Goal: Information Seeking & Learning: Learn about a topic

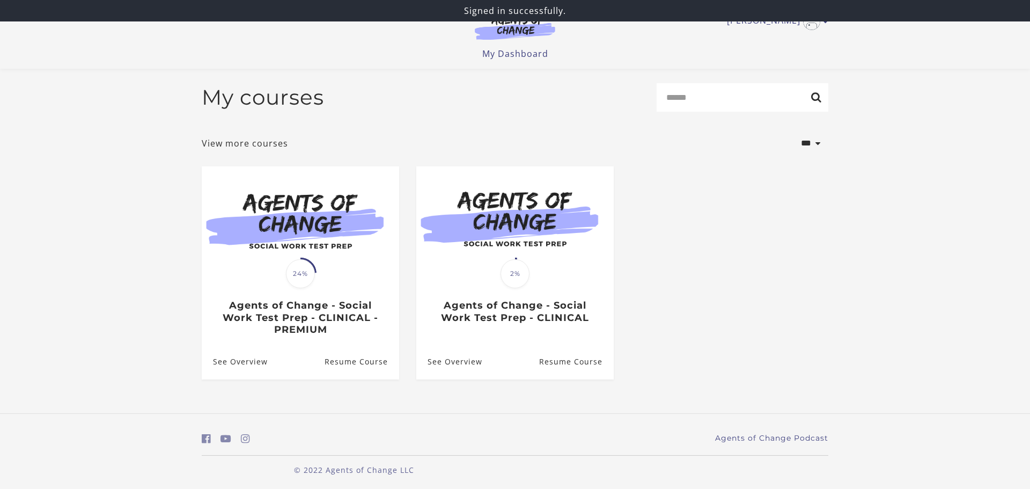
scroll to position [5, 0]
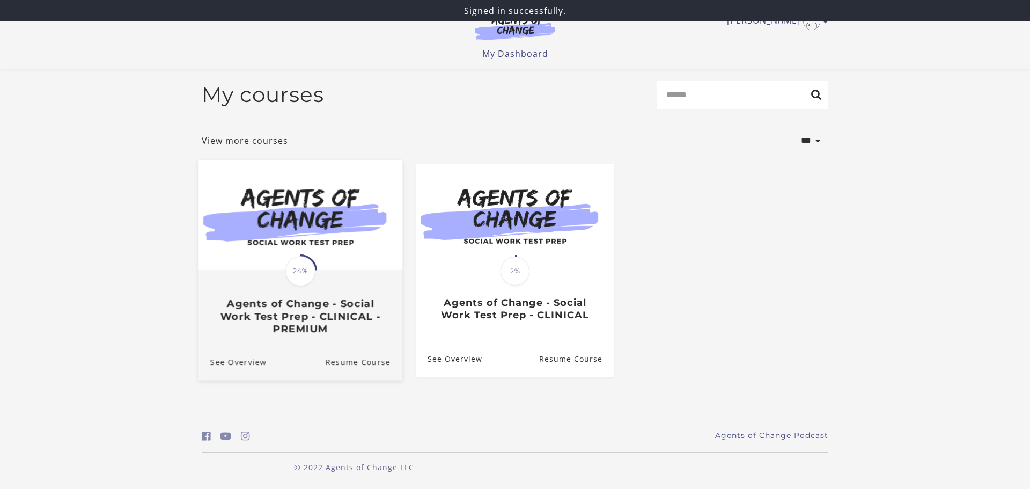
click at [331, 261] on img at bounding box center [301, 215] width 204 height 110
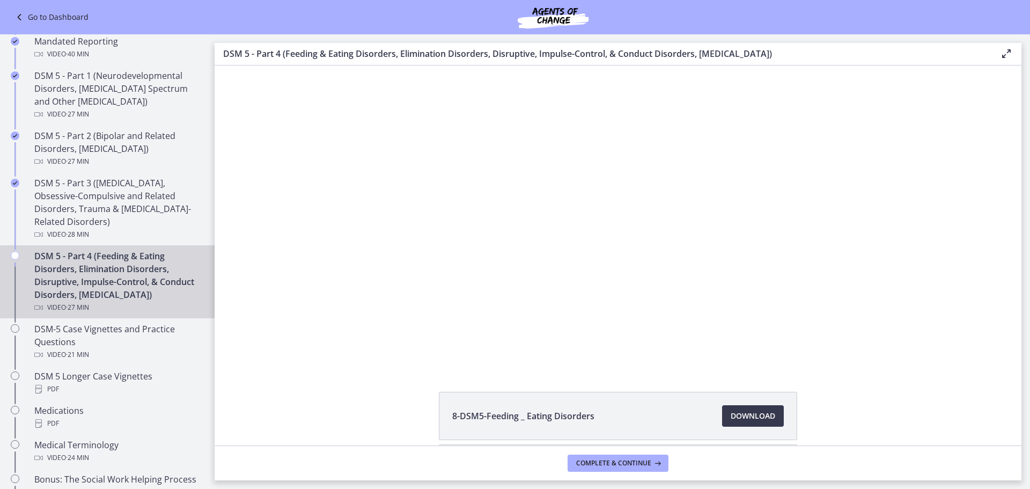
scroll to position [460, 0]
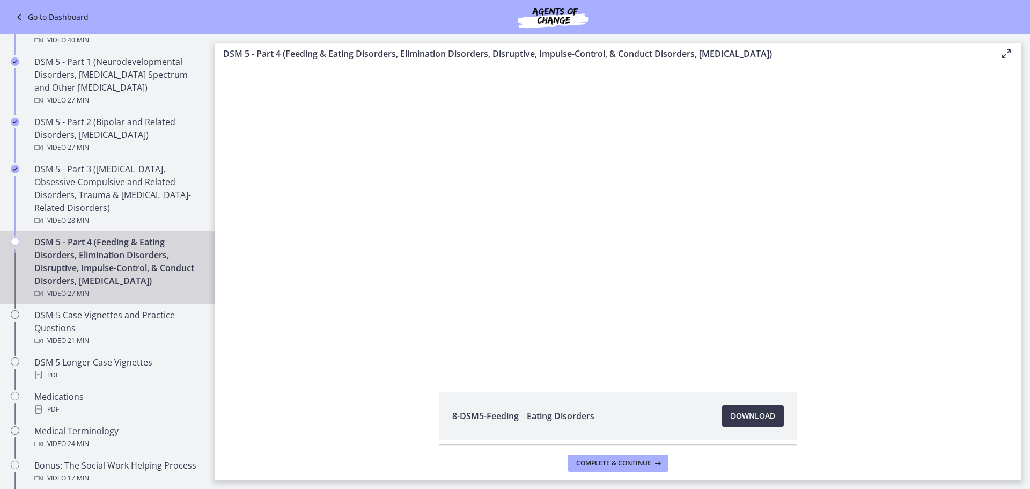
click at [310, 226] on div "Click for sound @keyframes VOLUME_SMALL_WAVE_FLASH { 0% { opacity: 0; } 33% { o…" at bounding box center [618, 216] width 807 height 302
click at [291, 290] on div "Click for sound @keyframes VOLUME_SMALL_WAVE_FLASH { 0% { opacity: 0; } 33% { o…" at bounding box center [618, 216] width 807 height 302
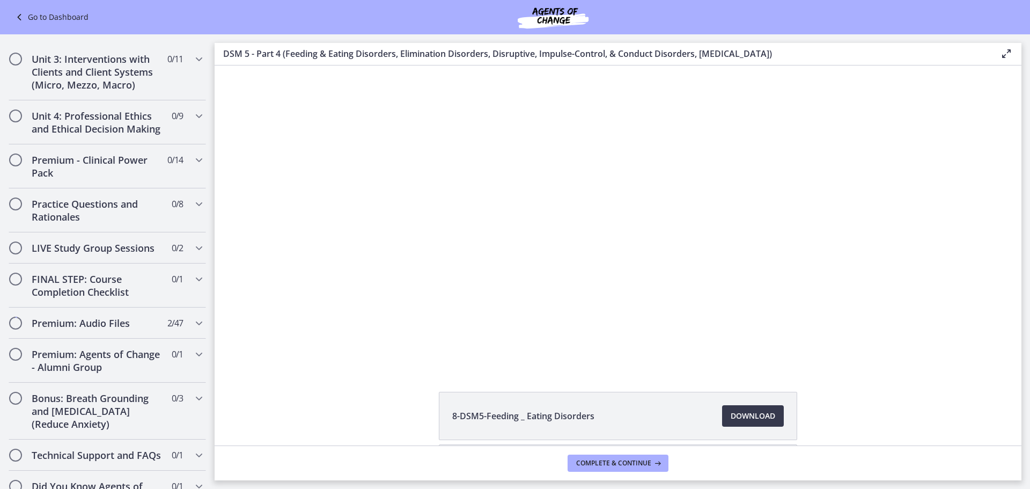
scroll to position [1086, 0]
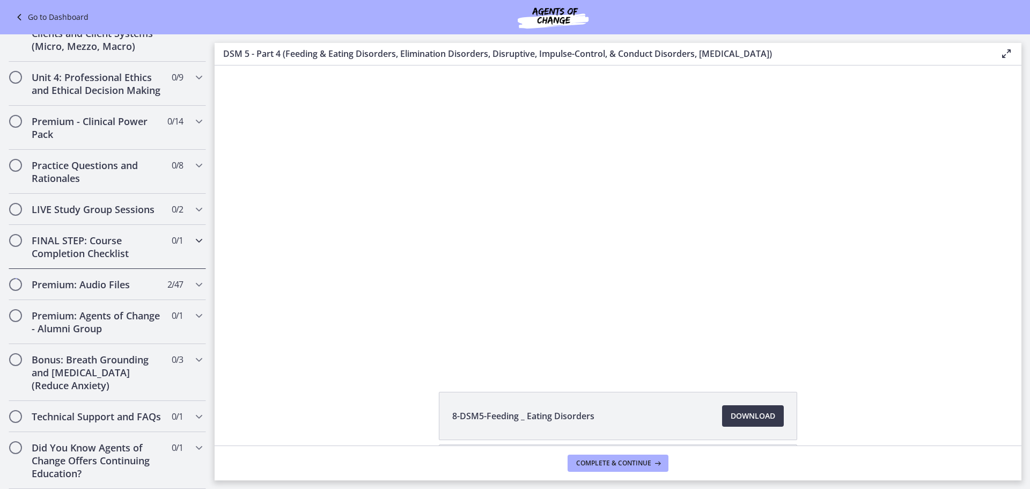
click at [117, 251] on h2 "FINAL STEP: Course Completion Checklist" at bounding box center [97, 247] width 131 height 26
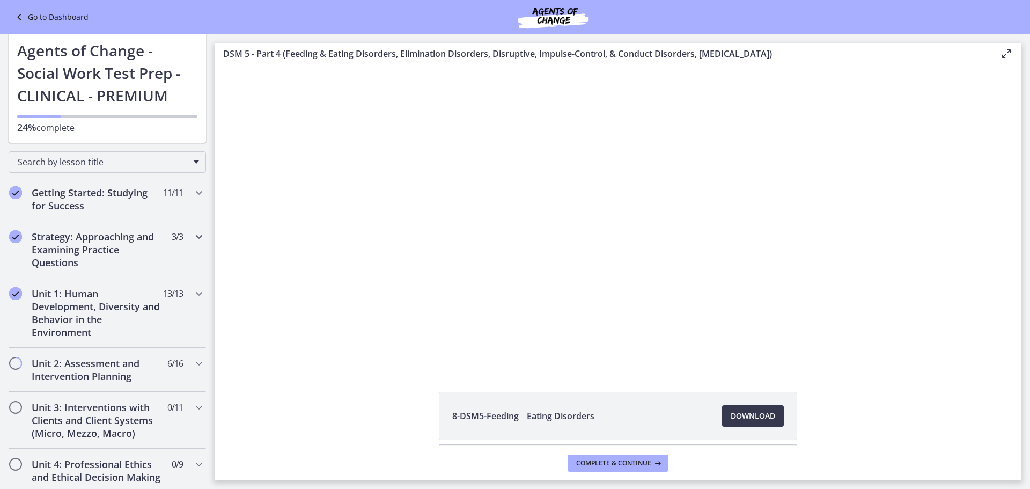
scroll to position [0, 0]
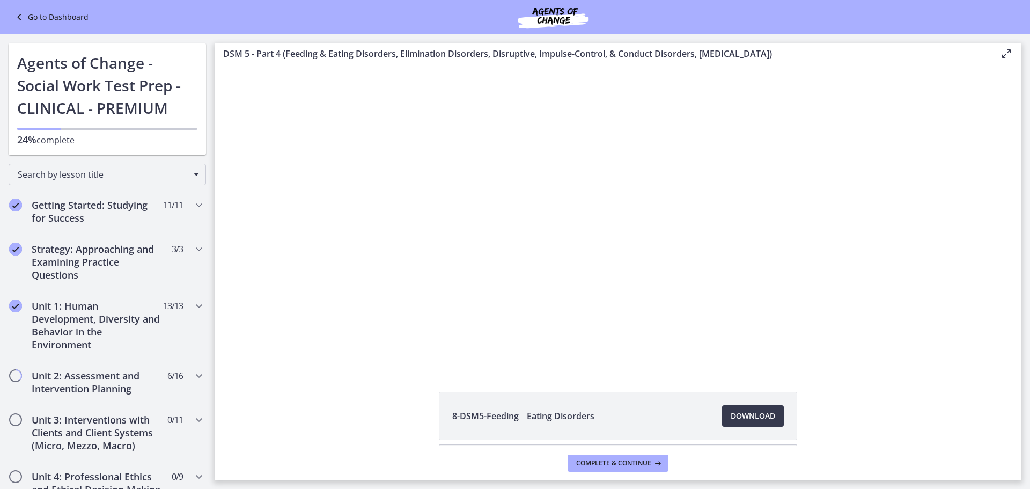
click at [46, 17] on link "Go to Dashboard" at bounding box center [51, 17] width 76 height 13
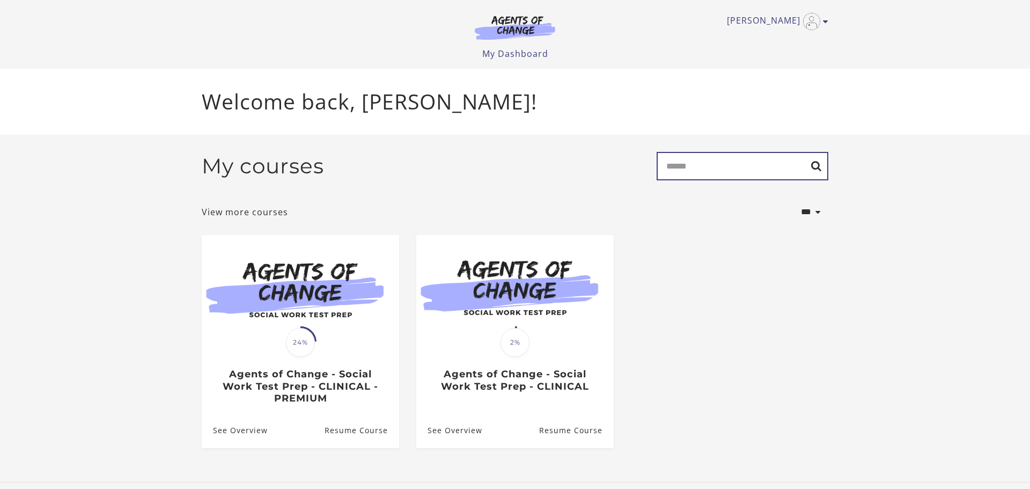
click at [727, 175] on input "Search" at bounding box center [743, 166] width 172 height 28
click at [816, 167] on input "****" at bounding box center [743, 166] width 172 height 28
type input "****"
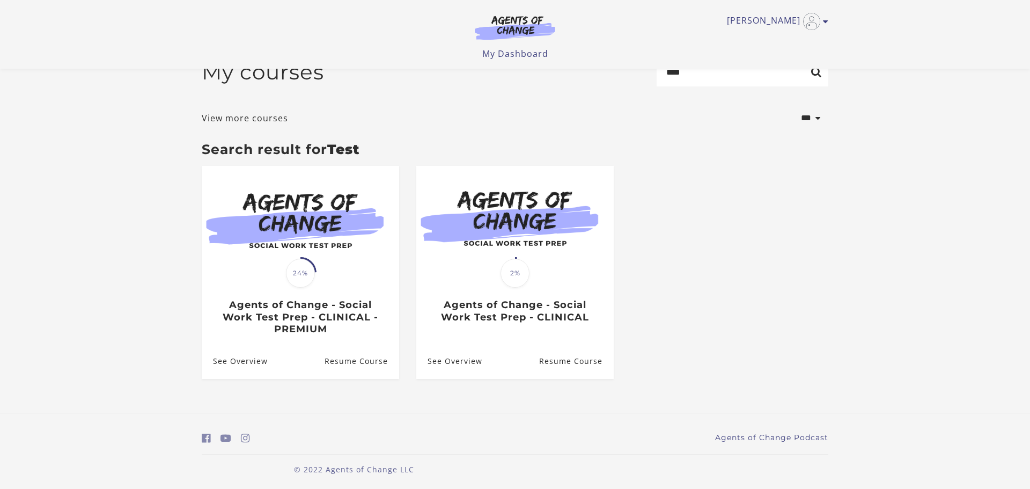
scroll to position [30, 0]
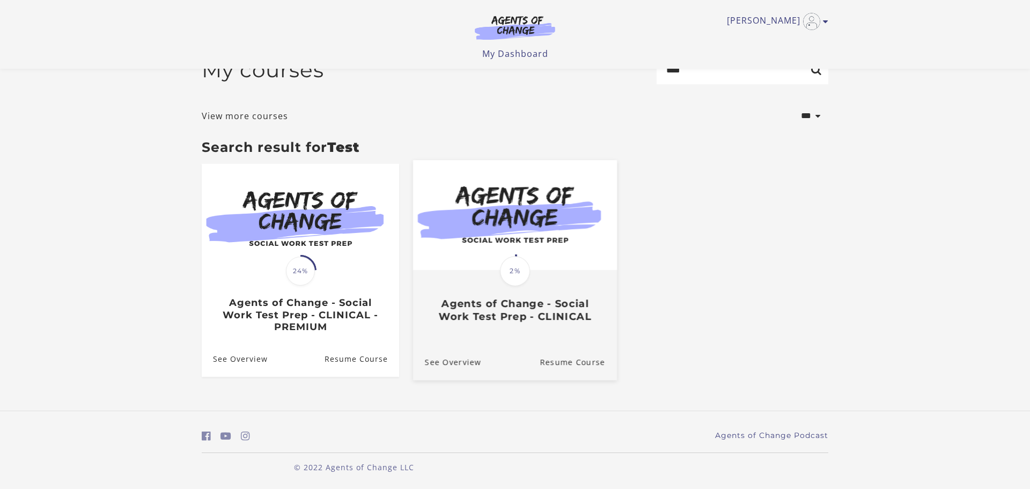
click at [552, 266] on img at bounding box center [515, 215] width 204 height 110
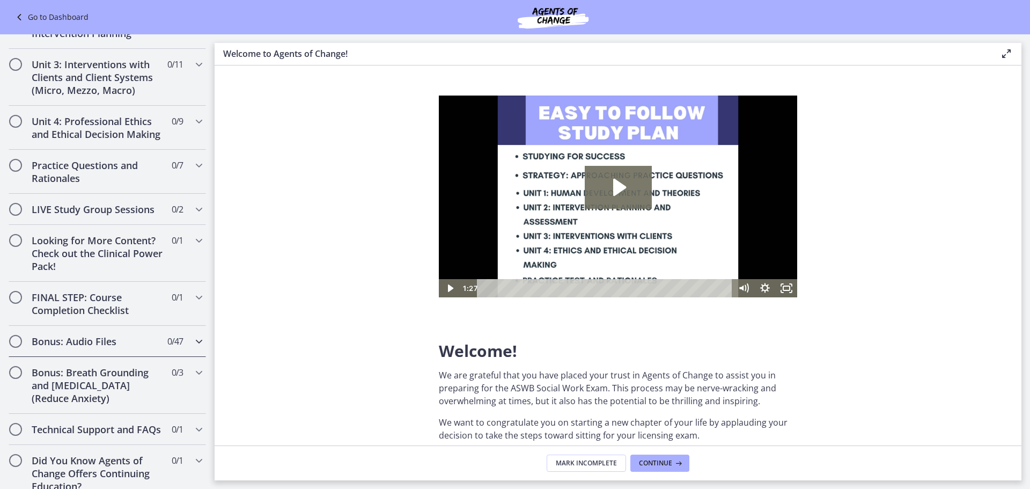
scroll to position [793, 0]
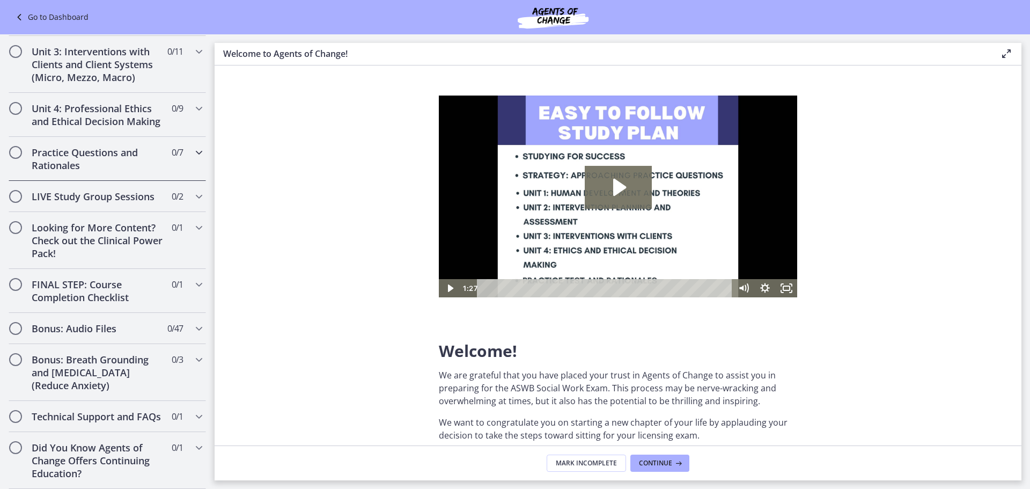
click at [107, 159] on h2 "Practice Questions and Rationales" at bounding box center [97, 159] width 131 height 26
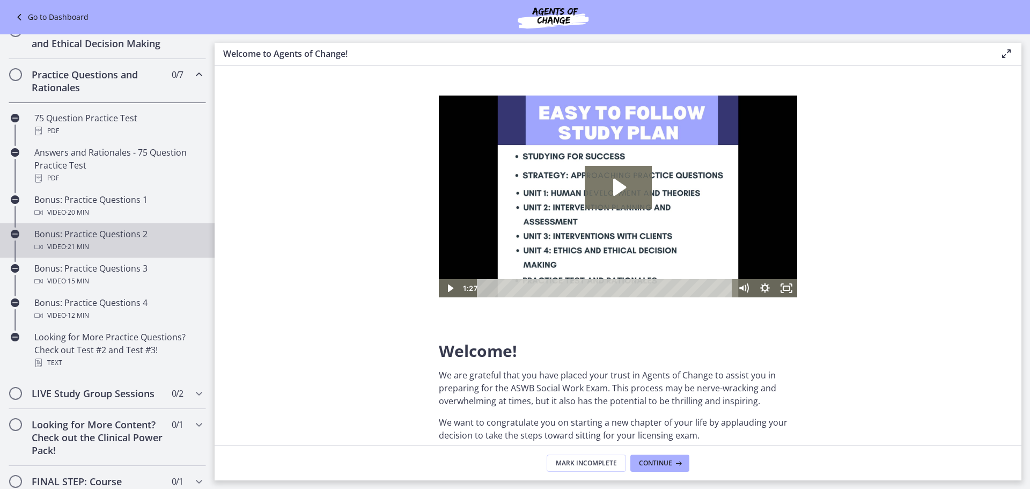
scroll to position [438, 0]
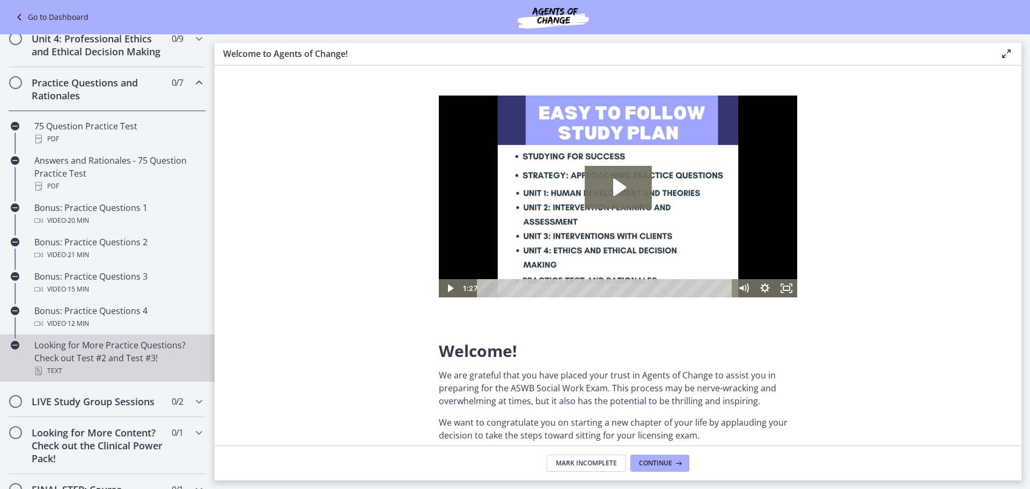
click at [111, 360] on div "Looking for More Practice Questions? Check out Test #2 and Test #3! Text" at bounding box center [117, 358] width 167 height 39
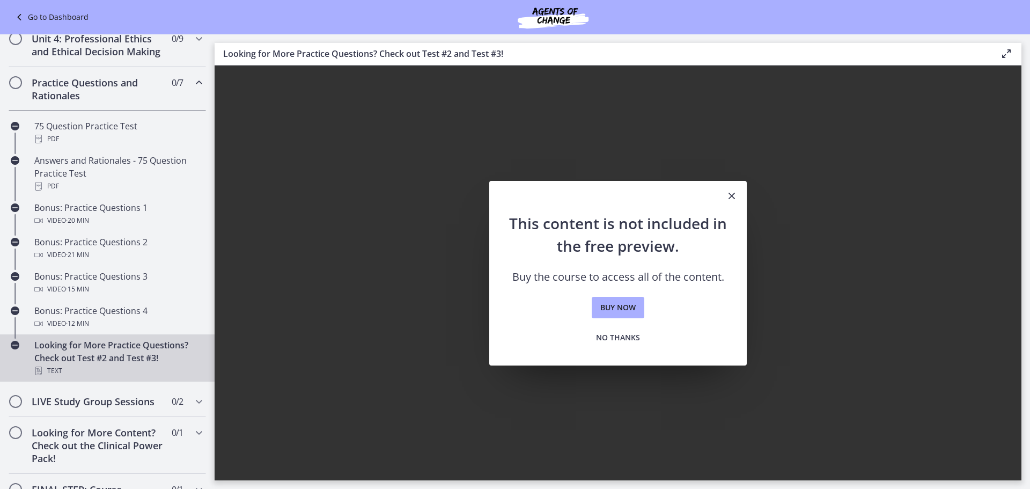
click at [733, 194] on icon "Close" at bounding box center [732, 195] width 13 height 13
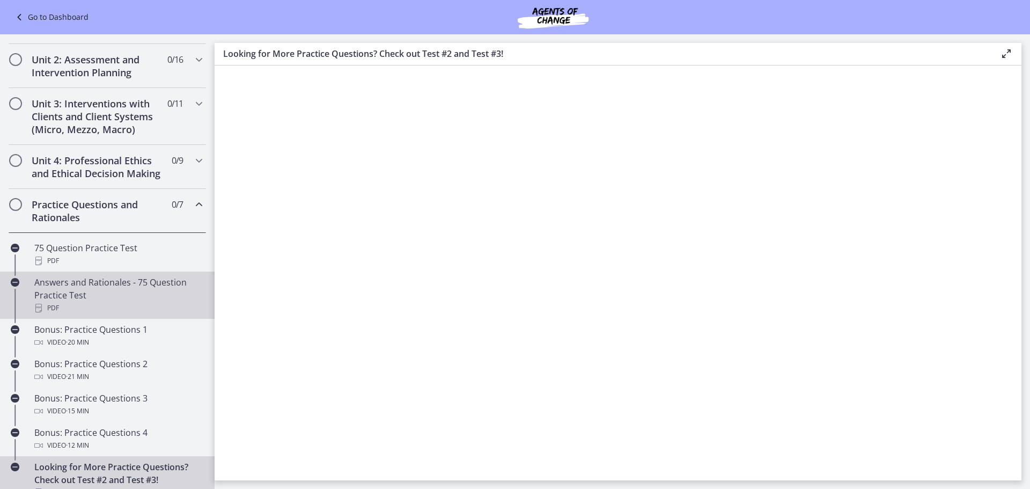
scroll to position [302, 0]
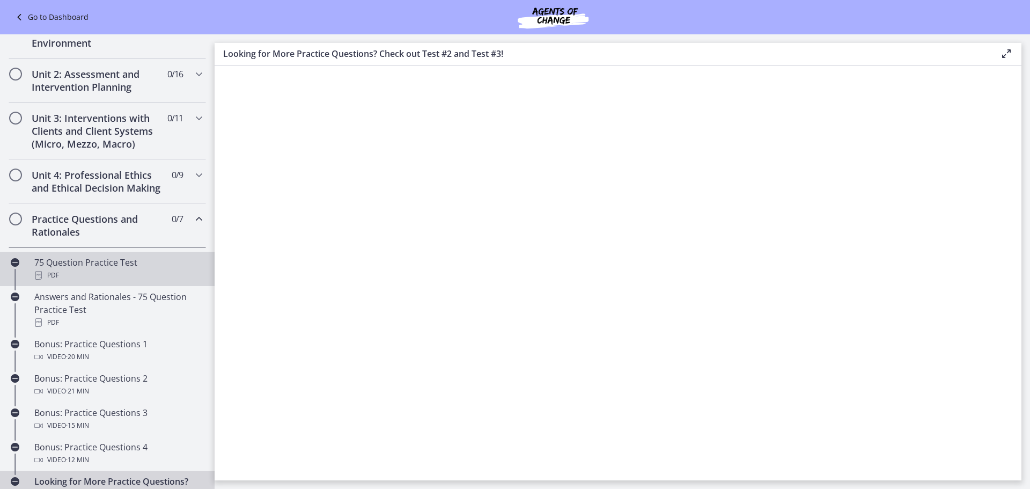
click at [100, 273] on div "PDF" at bounding box center [117, 275] width 167 height 13
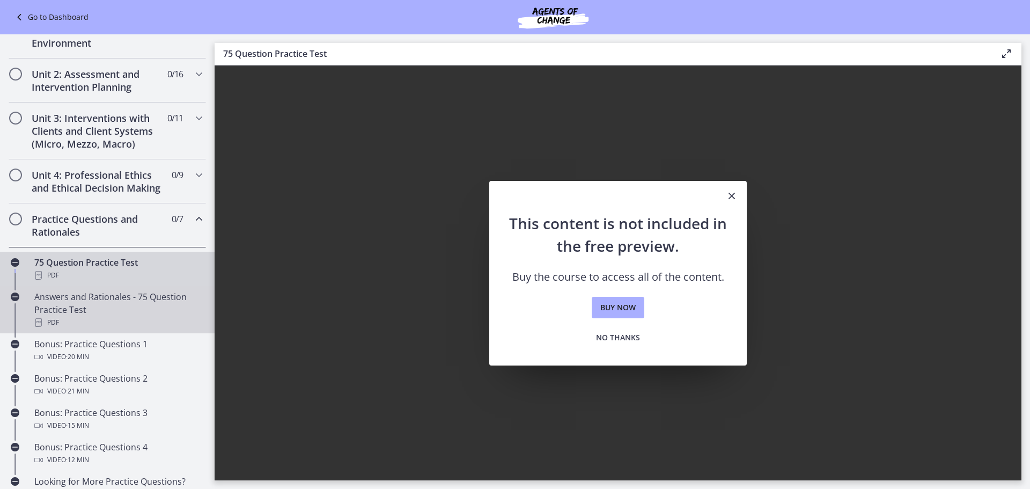
click at [128, 313] on div "Answers and Rationales - 75 Question Practice Test PDF" at bounding box center [117, 309] width 167 height 39
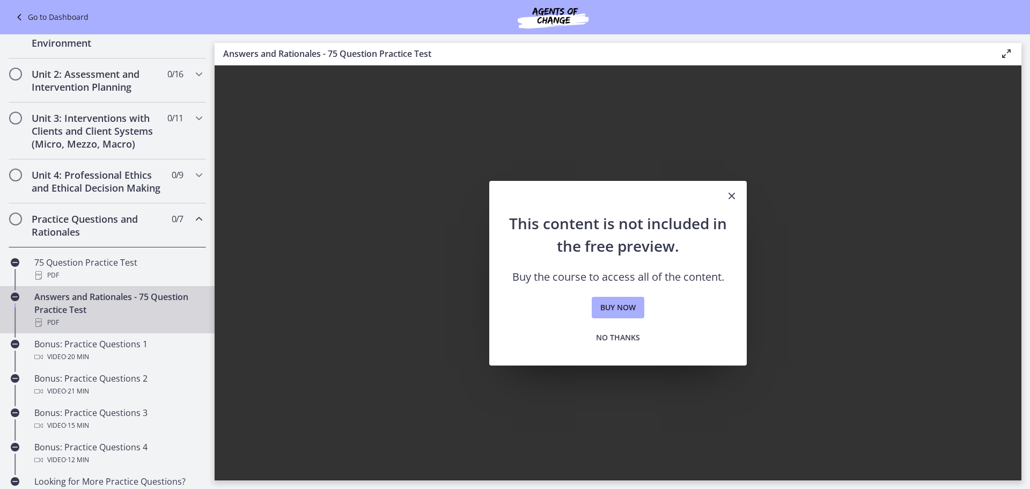
click at [729, 194] on icon "Close" at bounding box center [732, 195] width 13 height 13
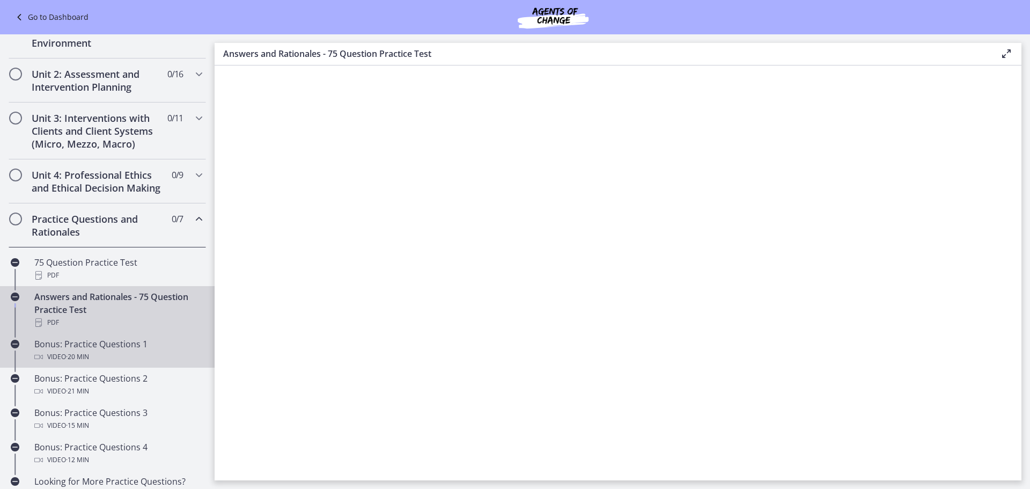
click at [119, 357] on div "Video · 20 min" at bounding box center [117, 356] width 167 height 13
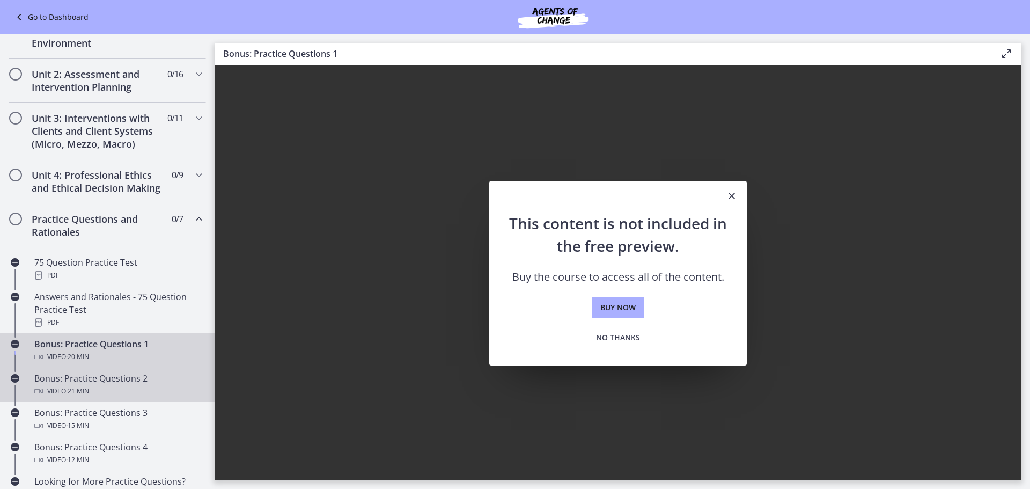
click at [109, 388] on div "Video · 21 min" at bounding box center [117, 391] width 167 height 13
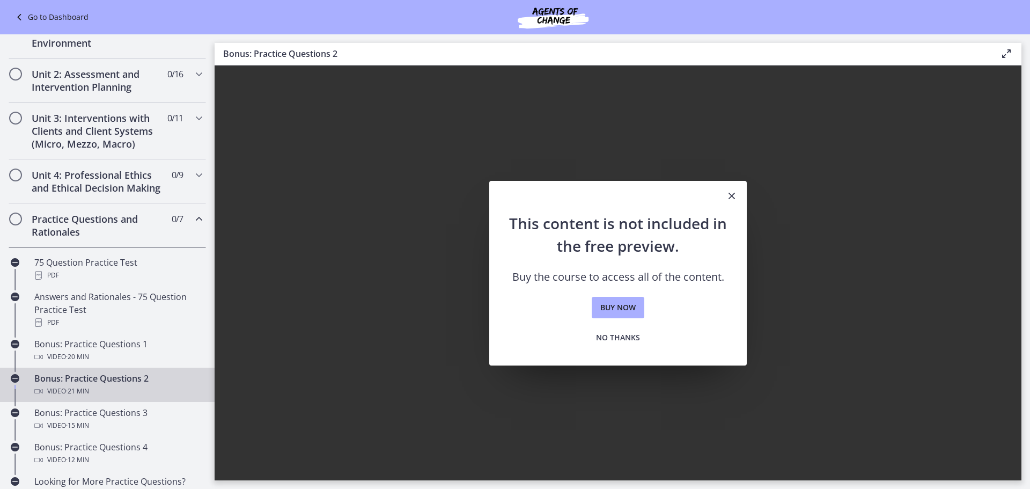
click at [94, 233] on h2 "Practice Questions and Rationales" at bounding box center [97, 226] width 131 height 26
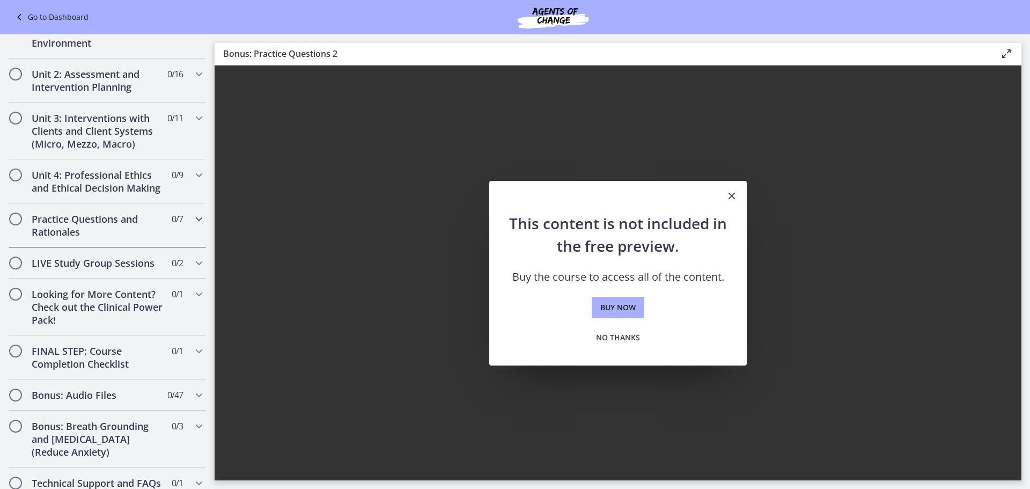
click at [95, 233] on h2 "Practice Questions and Rationales" at bounding box center [97, 226] width 131 height 26
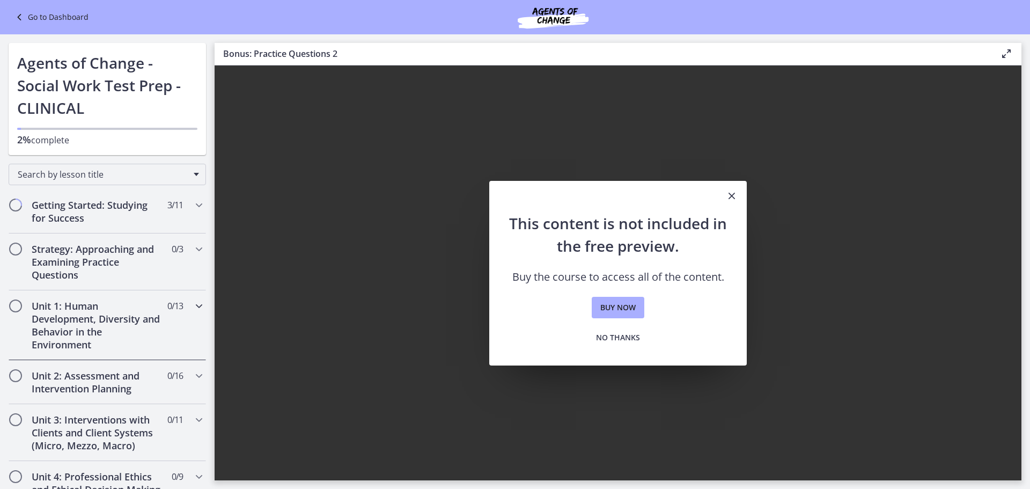
click at [202, 305] on icon "Chapters" at bounding box center [199, 305] width 13 height 13
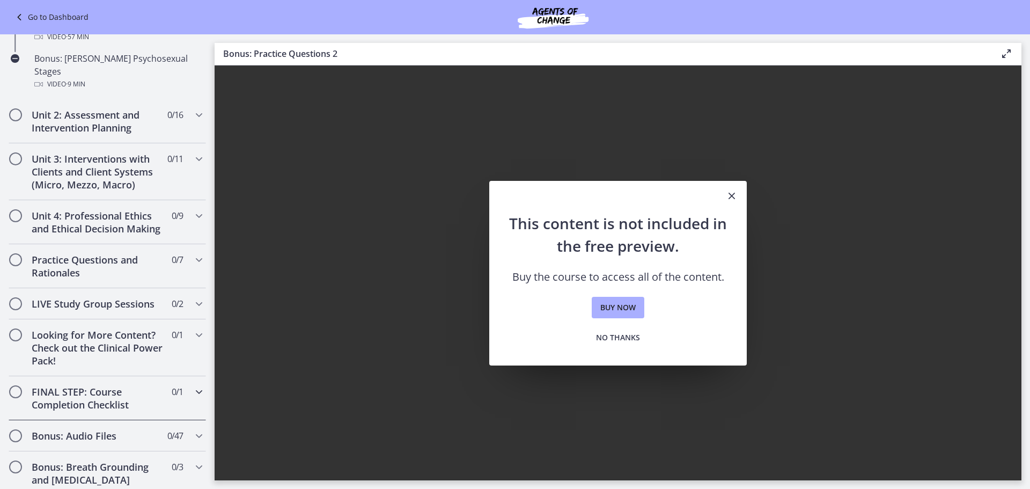
scroll to position [875, 0]
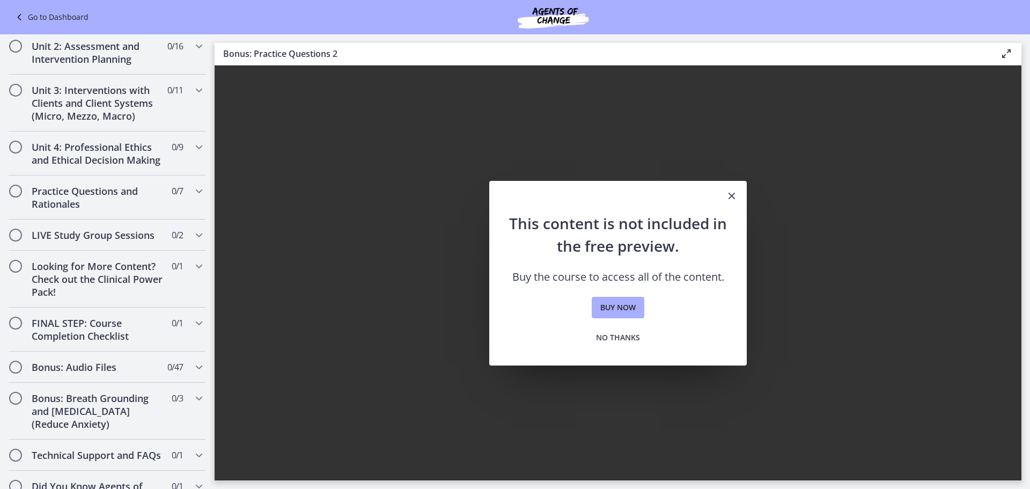
click at [46, 9] on div "Go to Dashboard" at bounding box center [515, 17] width 1030 height 34
click at [39, 20] on link "Go to Dashboard" at bounding box center [51, 17] width 76 height 13
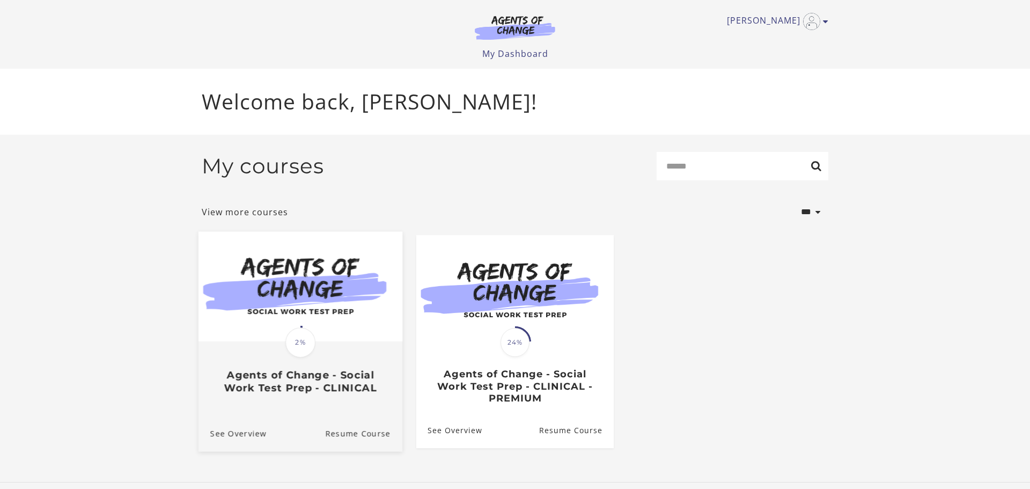
click at [363, 321] on img at bounding box center [301, 286] width 204 height 110
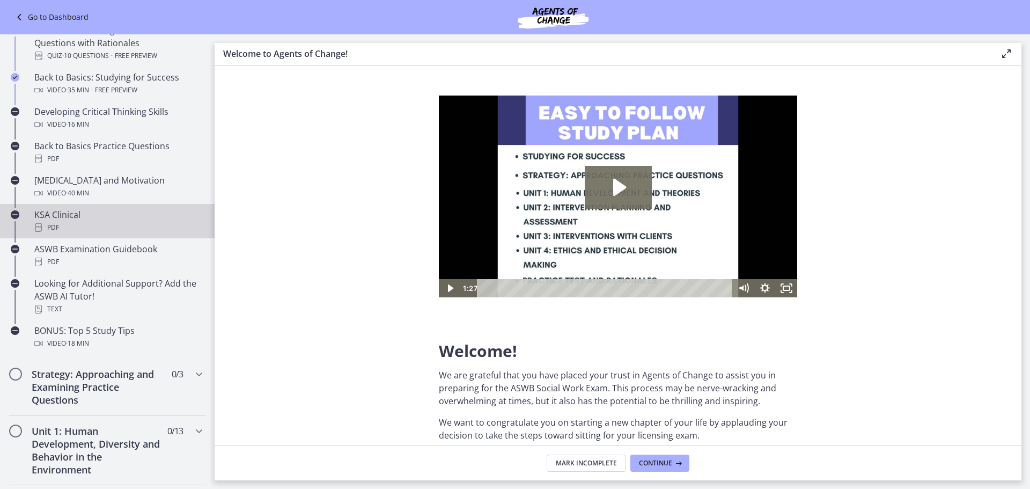
scroll to position [321, 0]
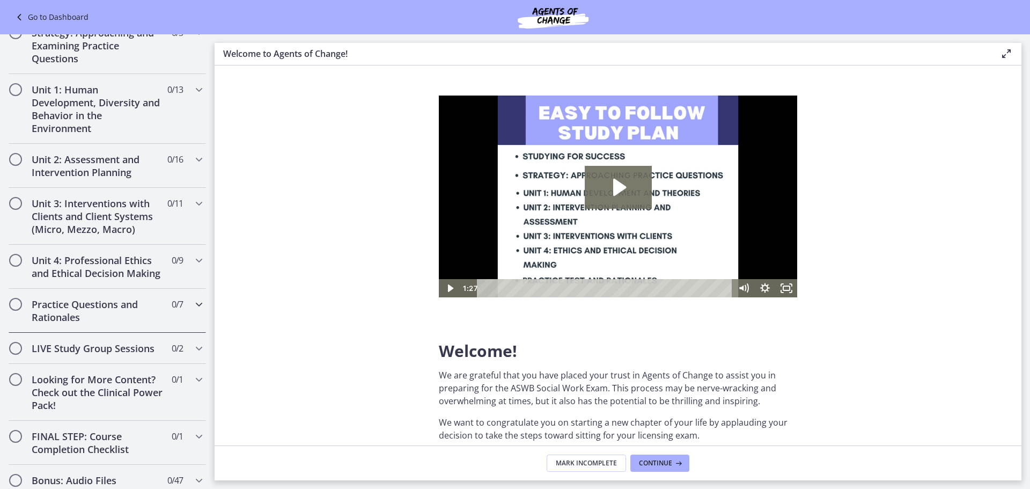
click at [131, 306] on h2 "Practice Questions and Rationales" at bounding box center [97, 311] width 131 height 26
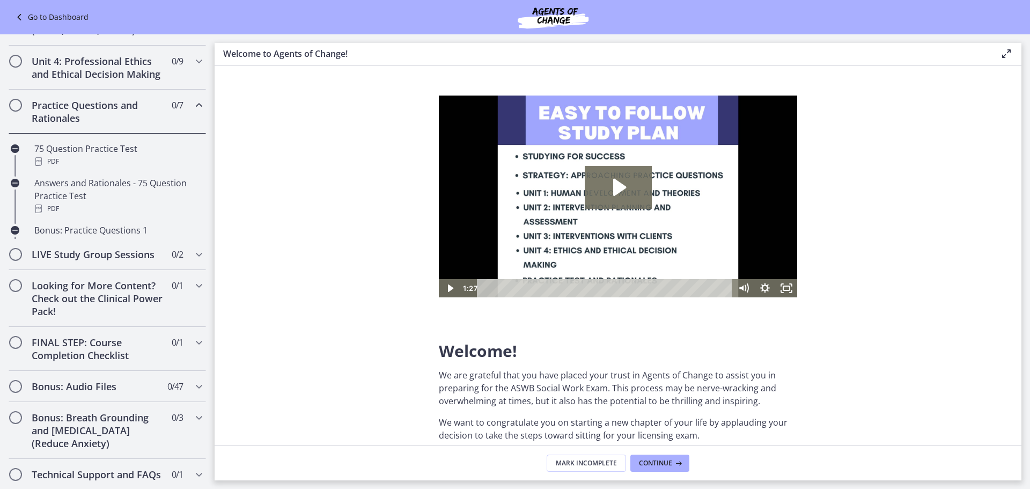
scroll to position [216, 0]
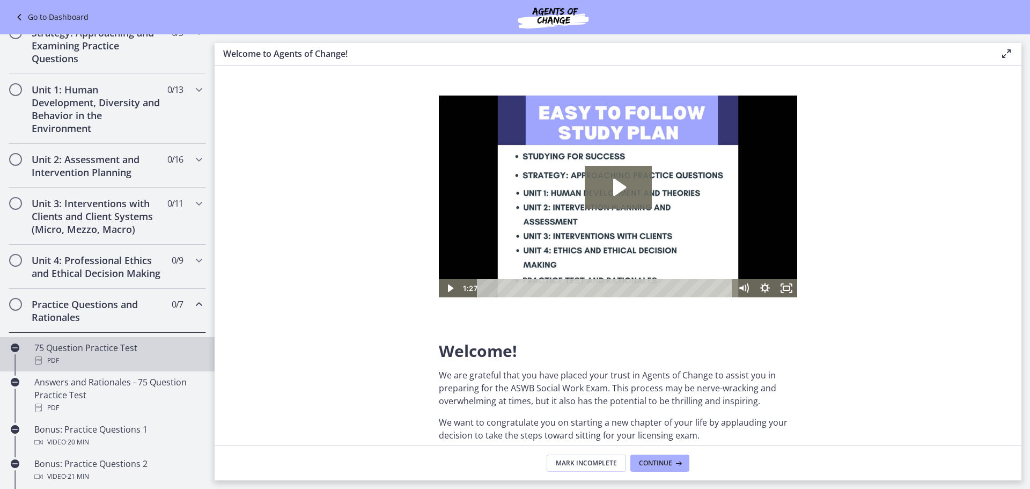
click at [103, 350] on div "75 Question Practice Test PDF" at bounding box center [117, 354] width 167 height 26
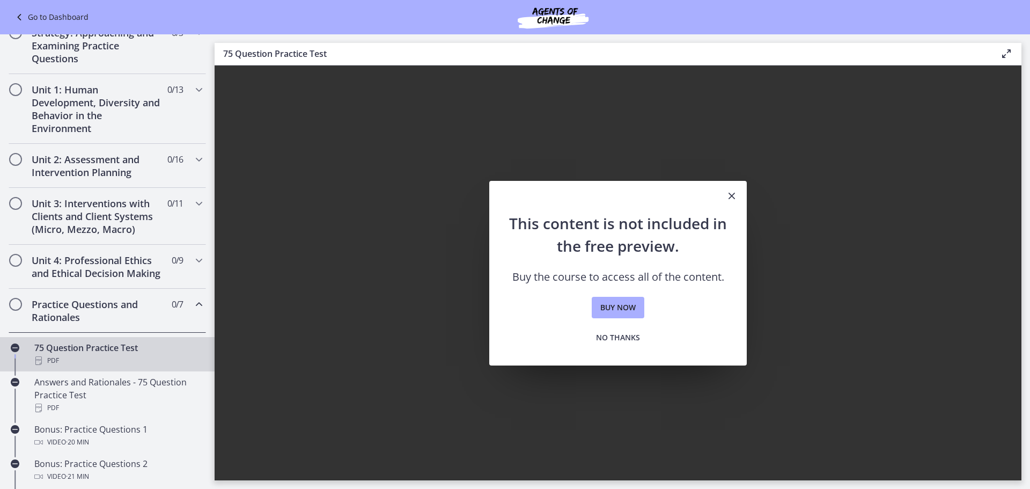
click at [734, 195] on icon "Close" at bounding box center [732, 195] width 13 height 13
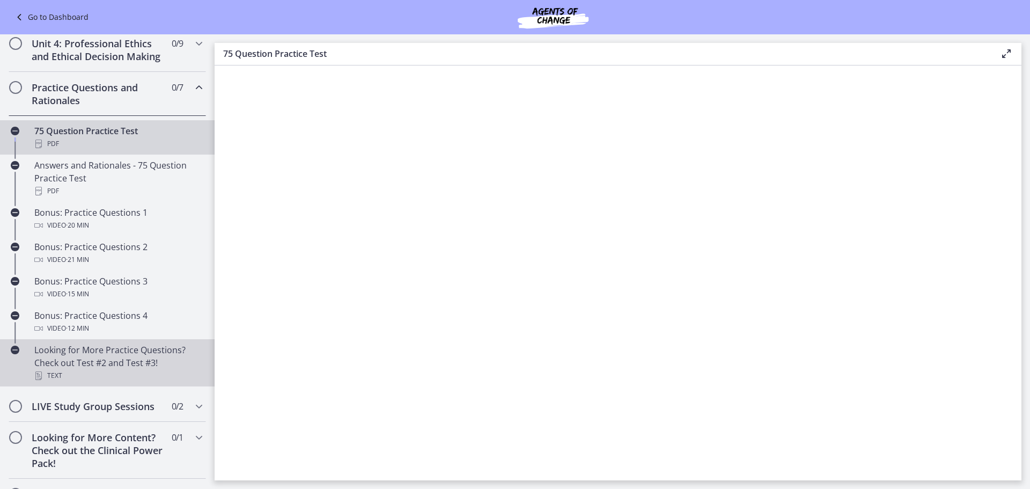
scroll to position [439, 0]
